Goal: Information Seeking & Learning: Learn about a topic

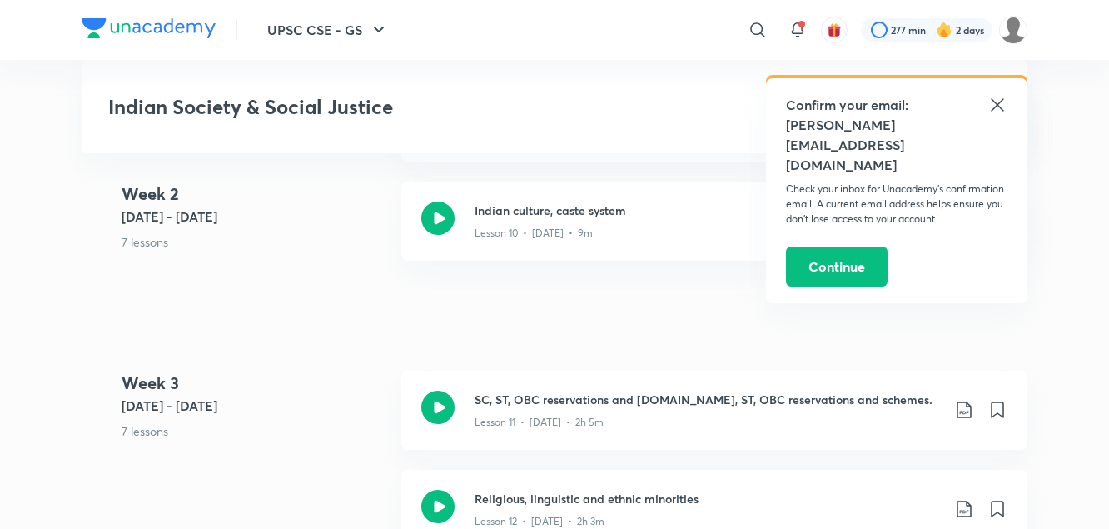
scroll to position [1845, 0]
click at [597, 216] on h3 "Indian culture, caste system" at bounding box center [708, 209] width 466 height 17
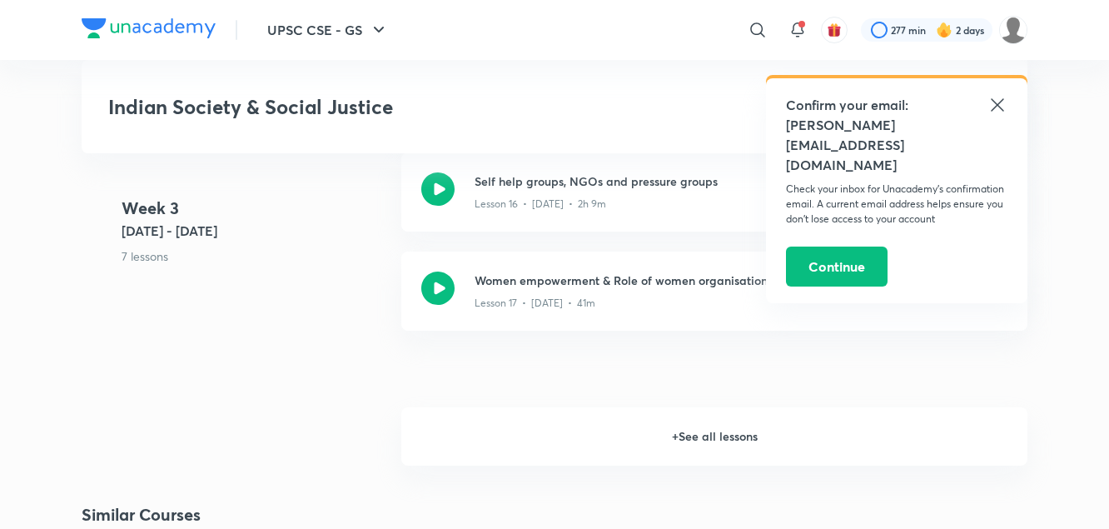
scroll to position [2613, 0]
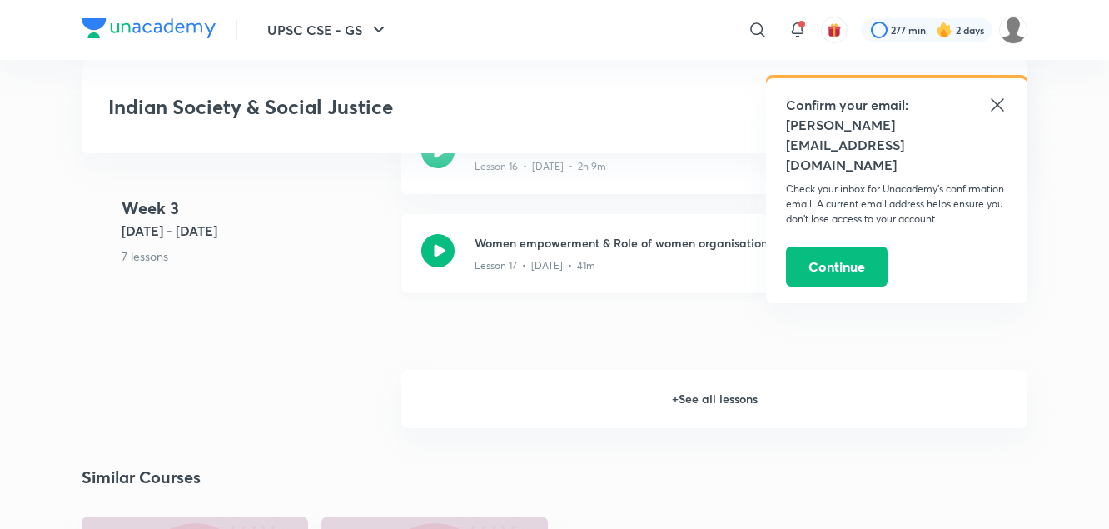
click at [514, 252] on div "Lesson 17 • [DATE] • 41m" at bounding box center [708, 263] width 466 height 22
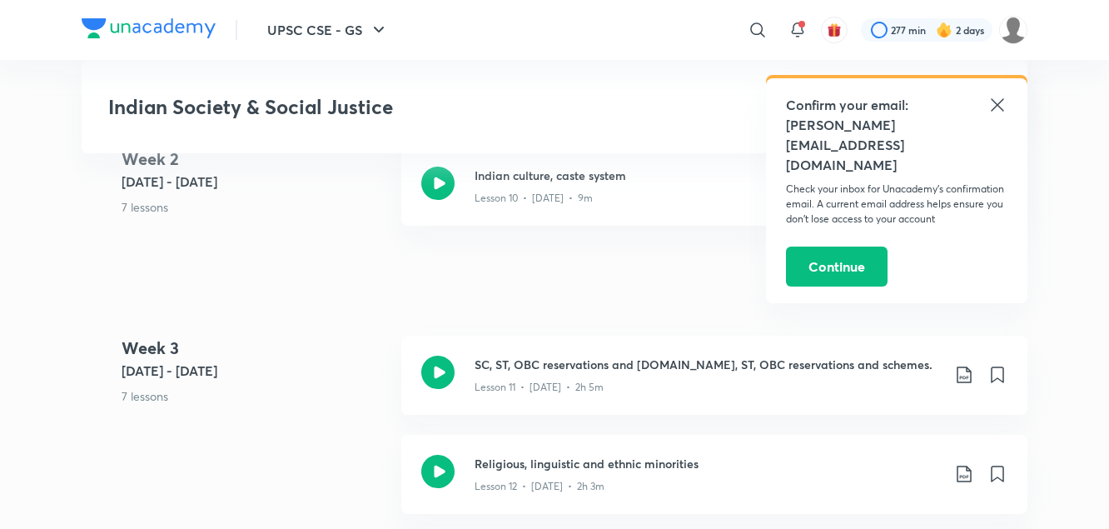
scroll to position [1954, 0]
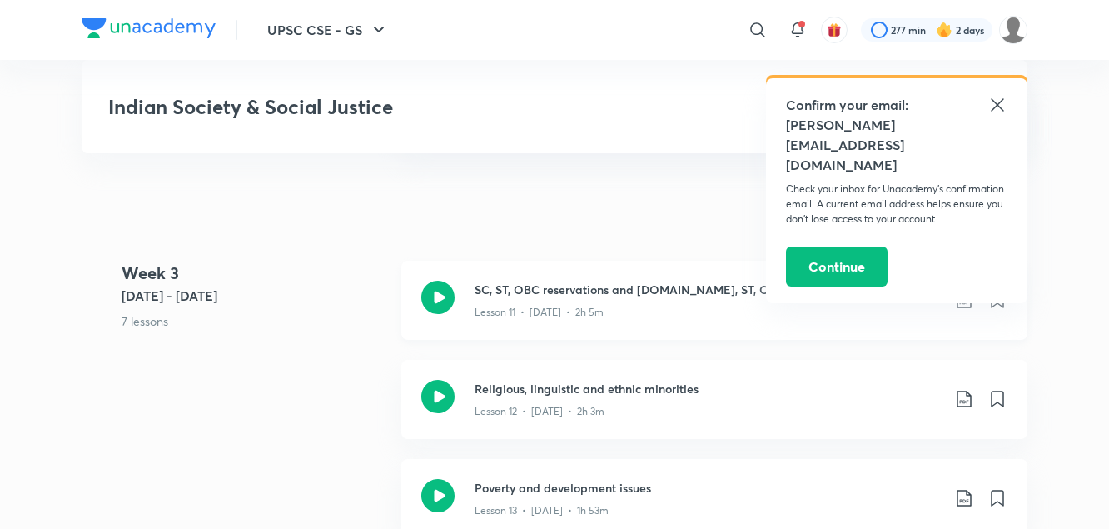
click at [547, 287] on h3 "SC, ST, OBC reservations and [DOMAIN_NAME], ST, OBC reservations and schemes." at bounding box center [708, 289] width 466 height 17
